Goal: Check status: Check status

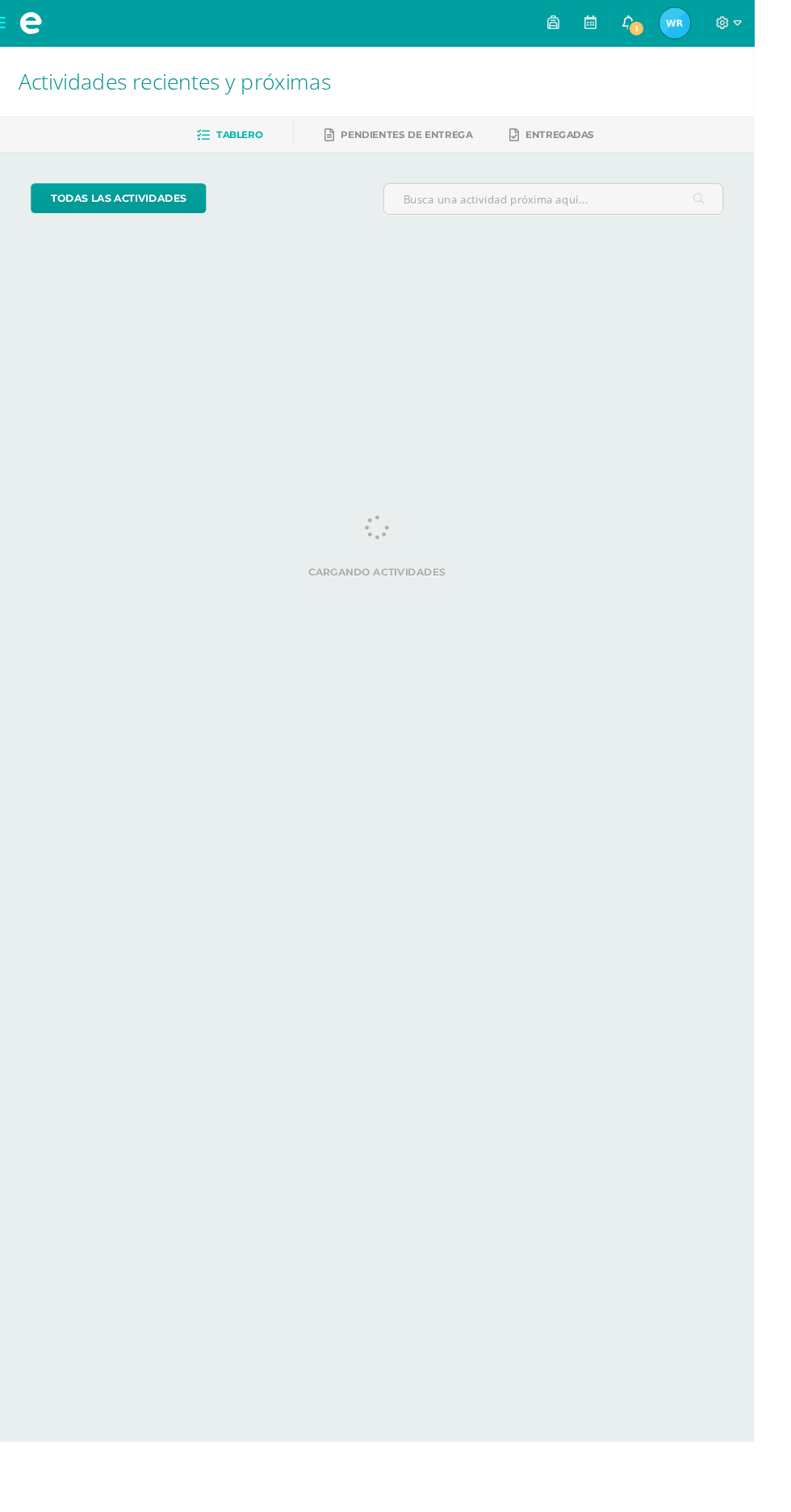
click at [665, 31] on span at bounding box center [658, 24] width 13 height 18
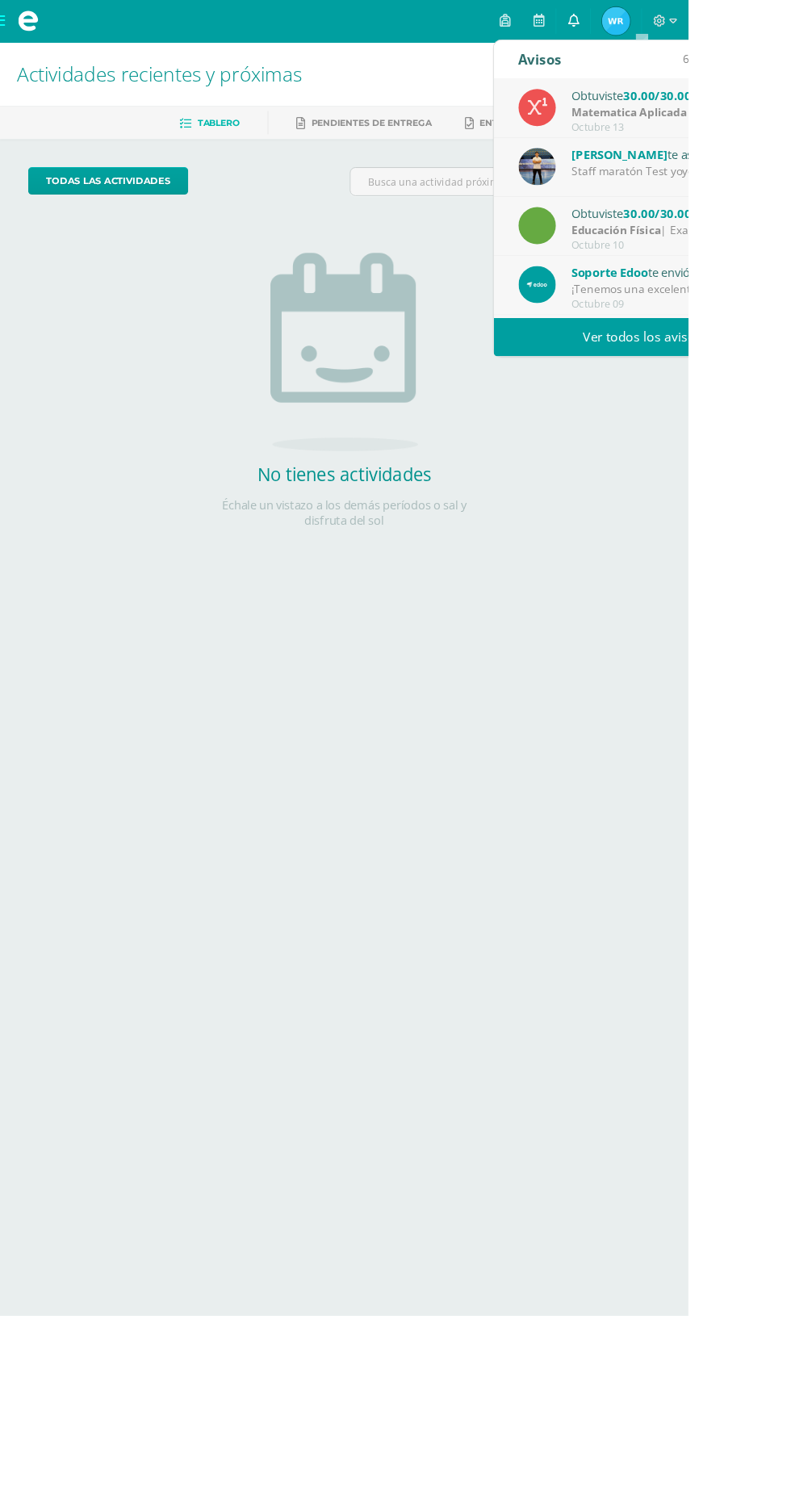
click at [678, 24] on link "0" at bounding box center [659, 24] width 39 height 48
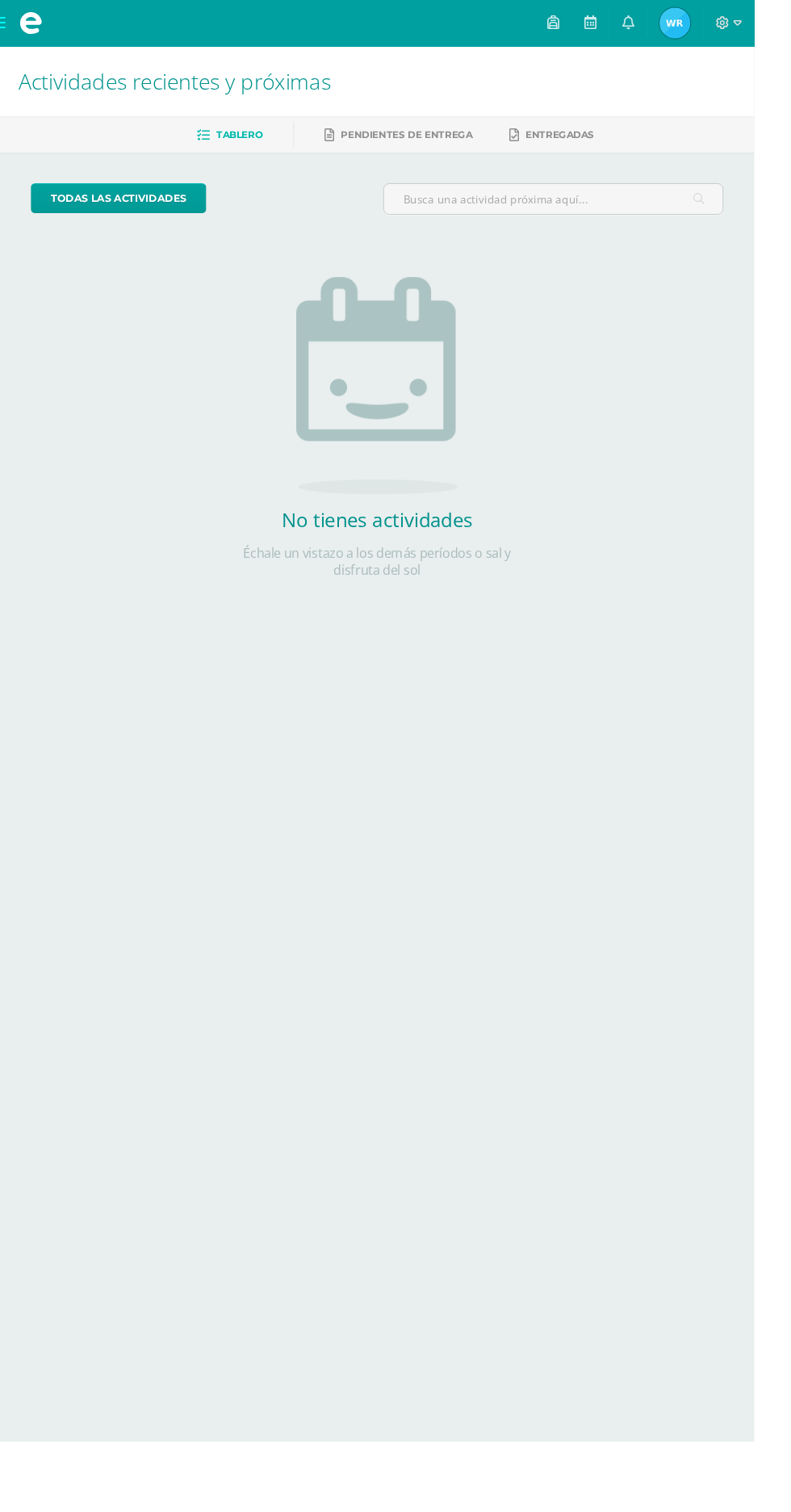
click at [724, 19] on img at bounding box center [707, 24] width 33 height 33
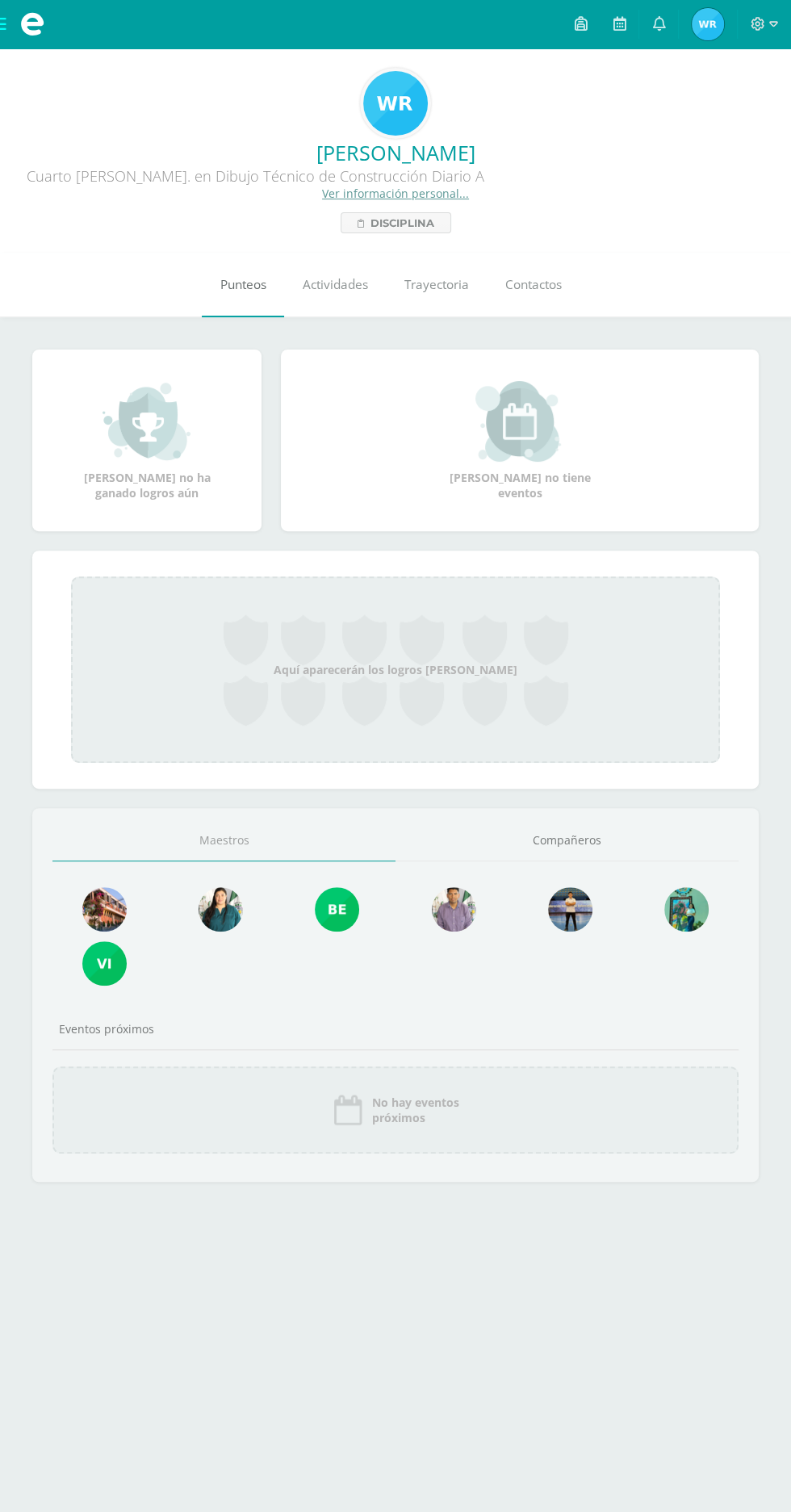
click at [257, 263] on link "Punteos" at bounding box center [242, 285] width 82 height 64
